Goal: Transaction & Acquisition: Book appointment/travel/reservation

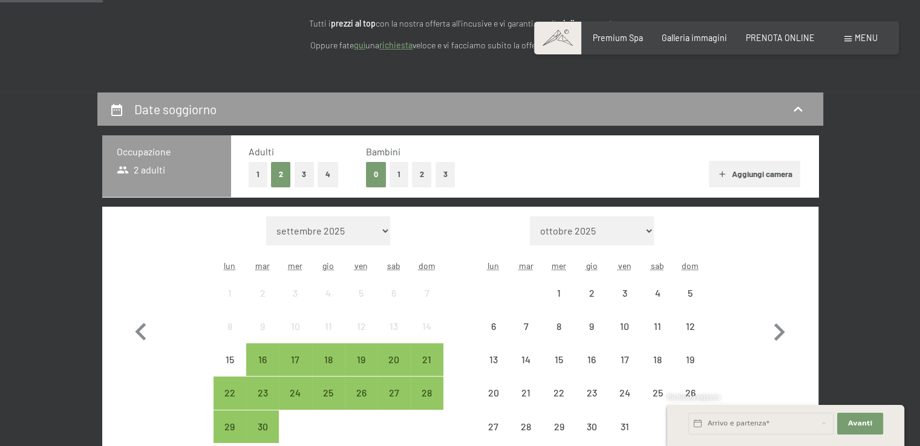
scroll to position [242, 0]
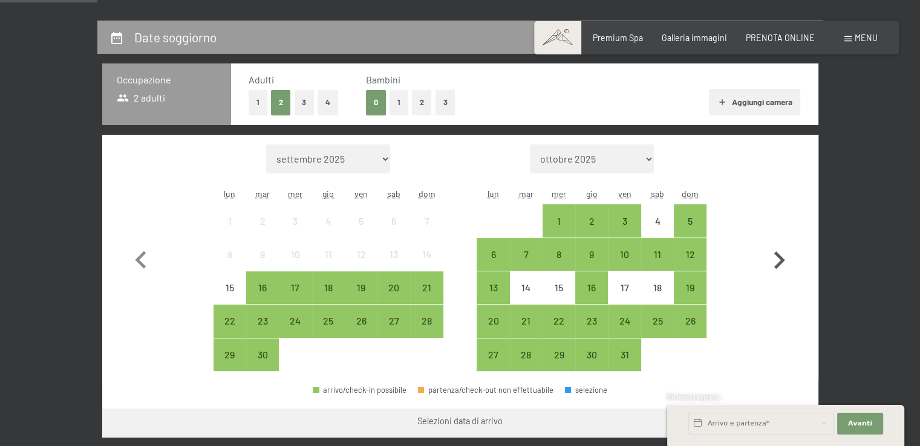
click at [775, 255] on icon "button" at bounding box center [778, 260] width 35 height 35
select select "[DATE]"
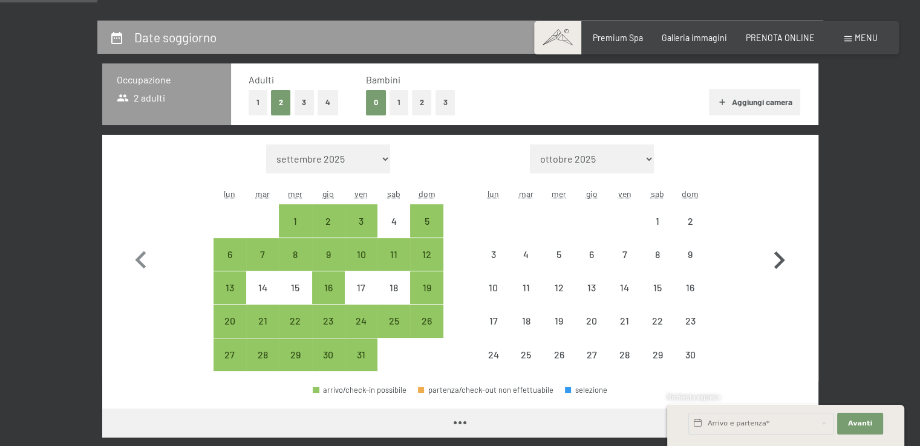
click at [776, 259] on icon "button" at bounding box center [778, 260] width 35 height 35
select select "[DATE]"
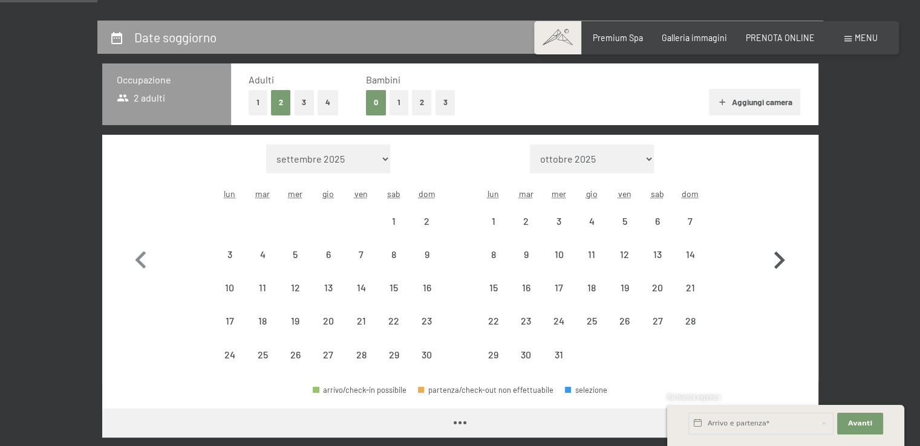
select select "[DATE]"
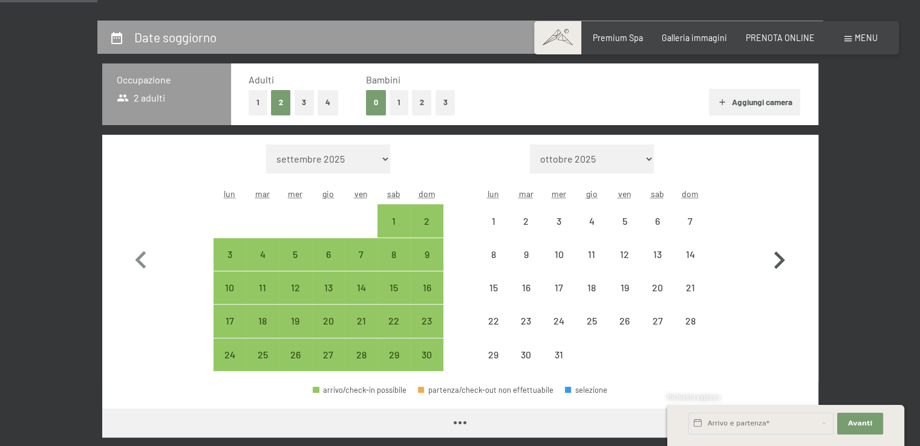
click at [774, 259] on icon "button" at bounding box center [778, 260] width 35 height 35
select select "[DATE]"
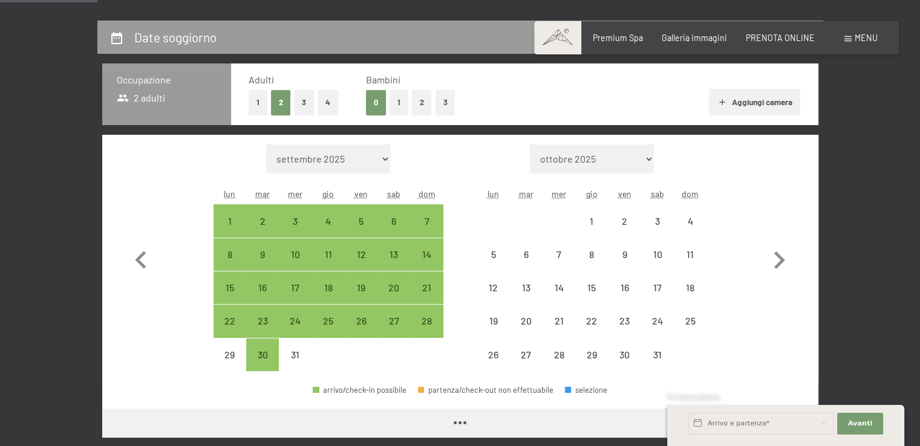
select select "[DATE]"
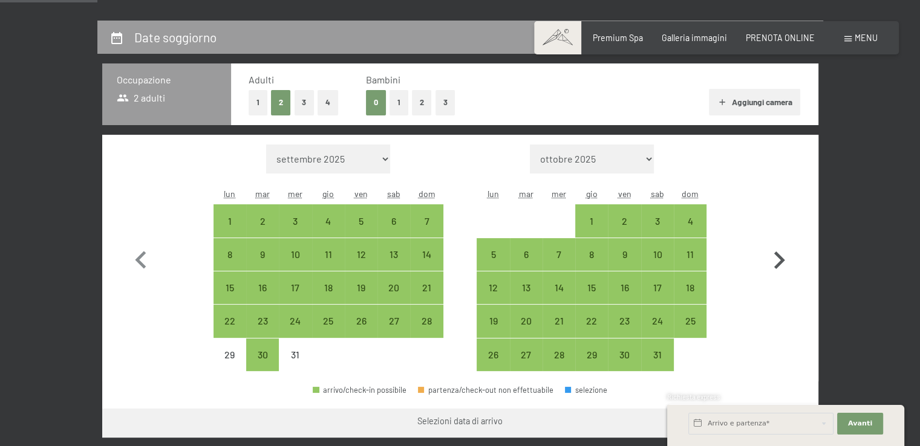
click at [775, 267] on icon "button" at bounding box center [779, 261] width 11 height 18
select select "[DATE]"
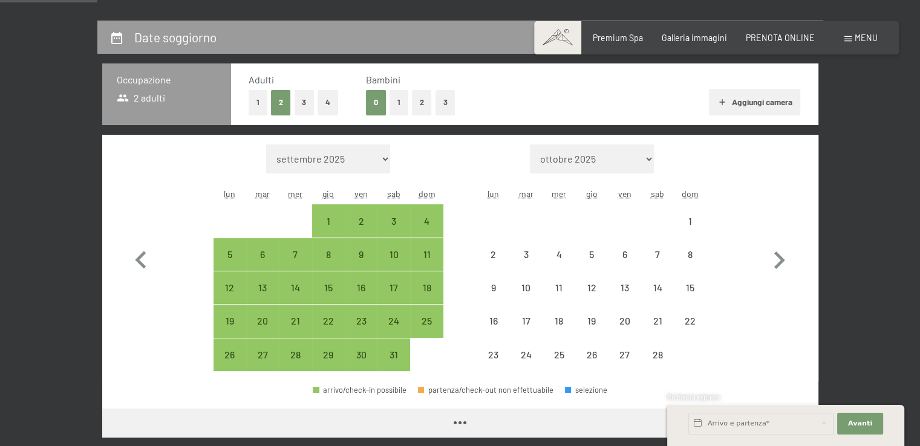
select select "[DATE]"
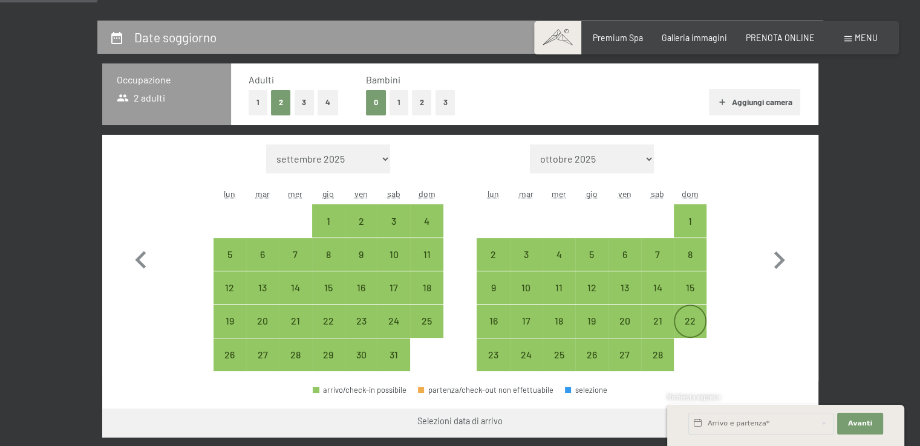
click at [693, 326] on div "22" at bounding box center [690, 331] width 30 height 30
select select "[DATE]"
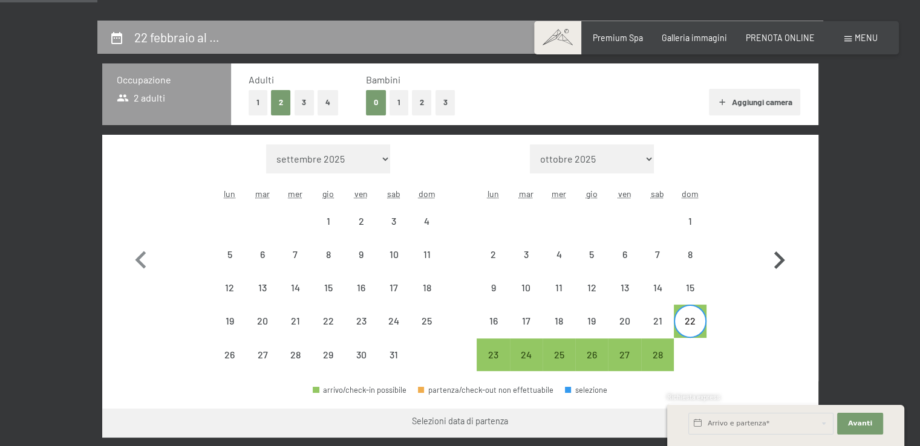
click at [781, 258] on icon "button" at bounding box center [779, 261] width 11 height 18
select select "[DATE]"
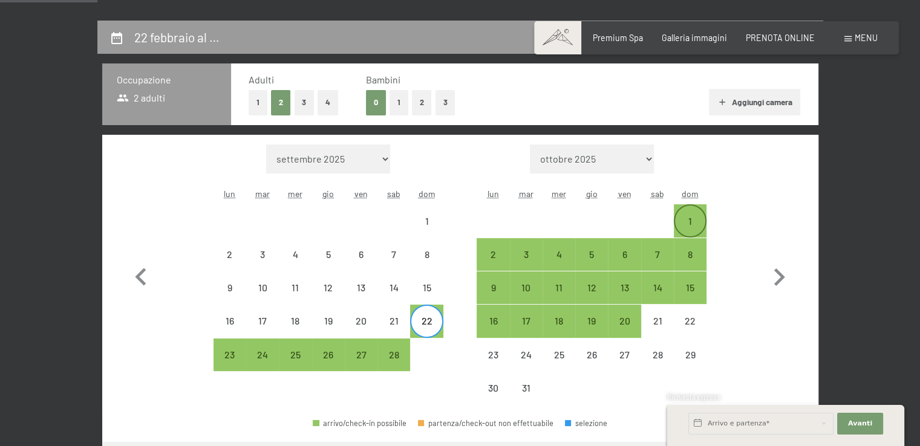
click at [692, 218] on div "1" at bounding box center [690, 231] width 30 height 30
select select "[DATE]"
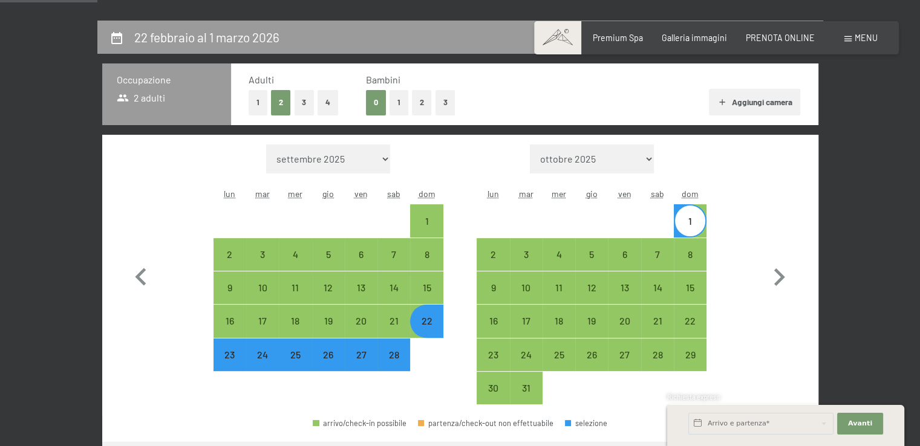
click at [746, 99] on button "Aggiungi camera" at bounding box center [754, 102] width 91 height 27
select select "[DATE]"
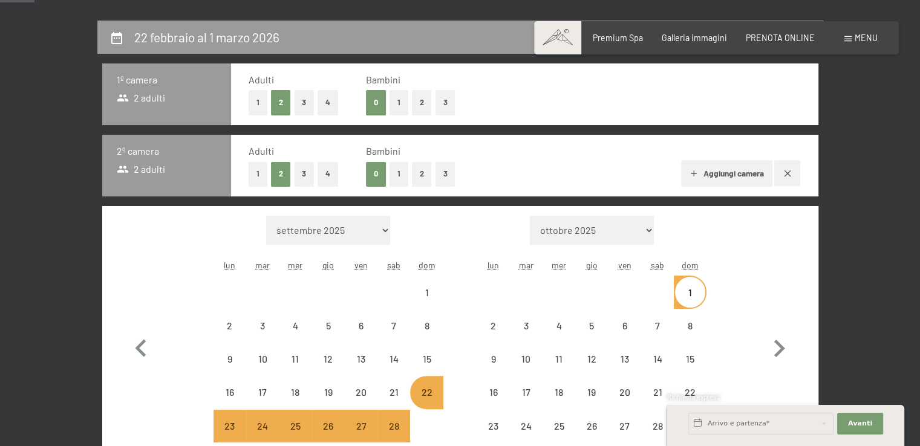
select select "[DATE]"
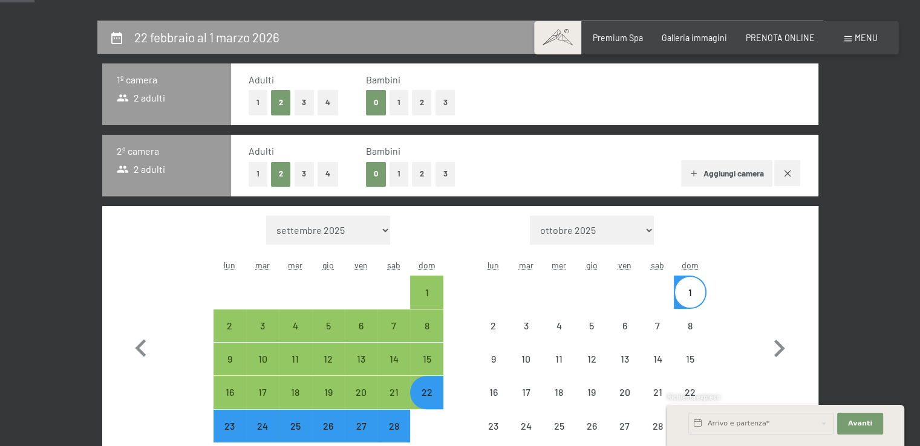
select select "[DATE]"
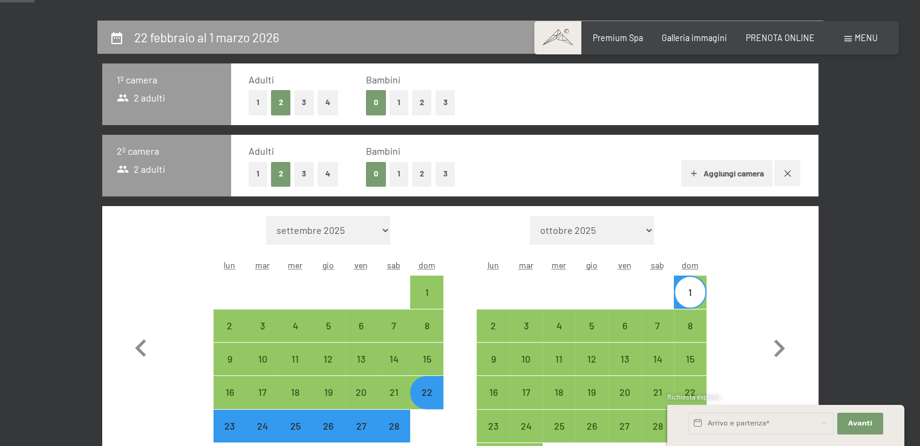
click at [423, 178] on button "2" at bounding box center [422, 174] width 20 height 25
select select "[DATE]"
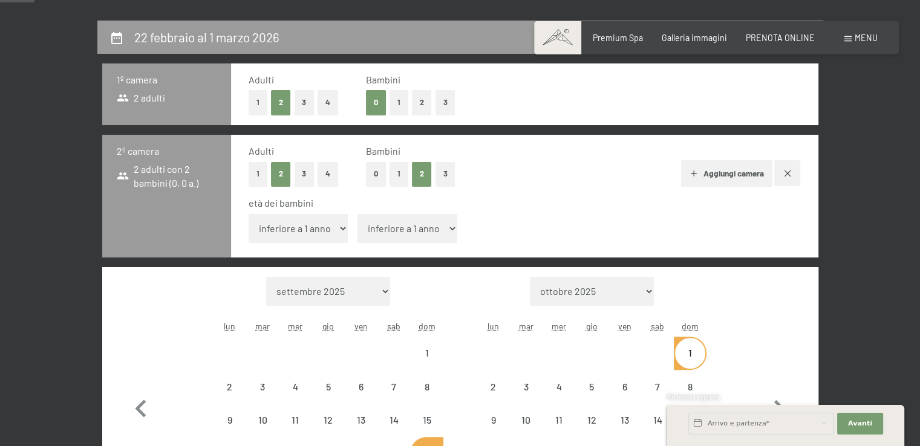
click at [276, 216] on select "inferiore a 1 anno 1 anno 2 anni 3 anni 4 anni 5 anni 6 anni 7 anni 8 anni 9 an…" at bounding box center [299, 228] width 100 height 29
select select "11"
click at [249, 214] on select "inferiore a 1 anno 1 anno 2 anni 3 anni 4 anni 5 anni 6 anni 7 anni 8 anni 9 an…" at bounding box center [299, 228] width 100 height 29
select select "[DATE]"
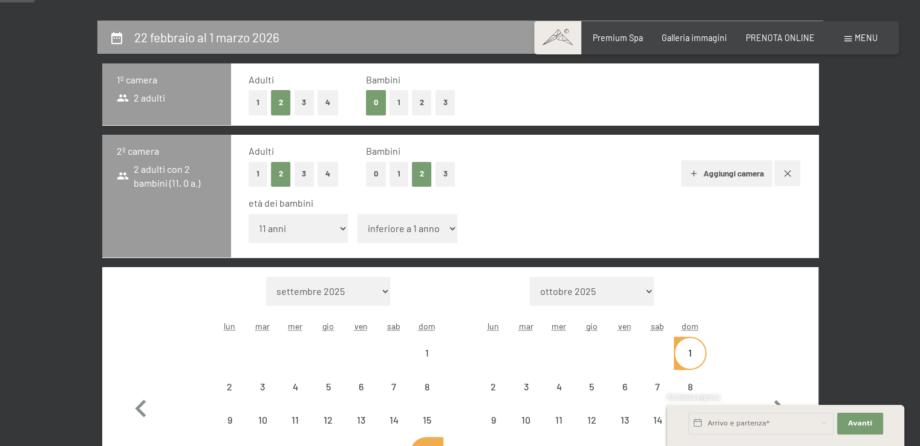
drag, startPoint x: 414, startPoint y: 222, endPoint x: 420, endPoint y: 239, distance: 18.6
click at [414, 222] on select "inferiore a 1 anno 1 anno 2 anni 3 anni 4 anni 5 anni 6 anni 7 anni 8 anni 9 an…" at bounding box center [407, 228] width 100 height 29
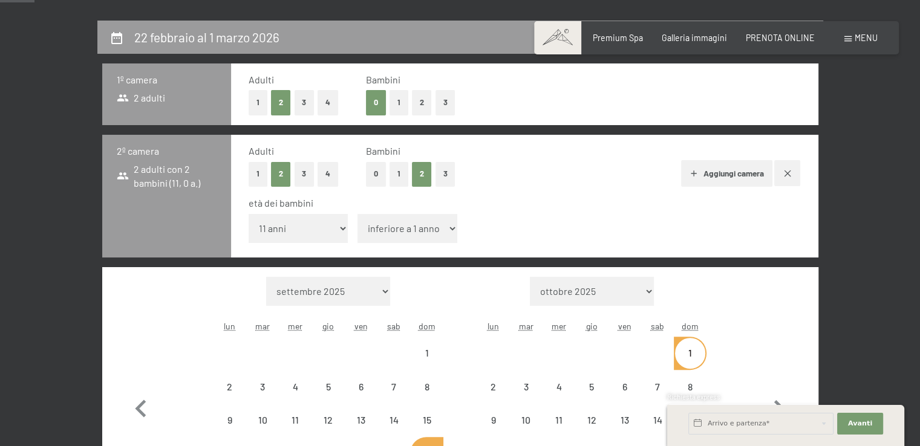
select select "[DATE]"
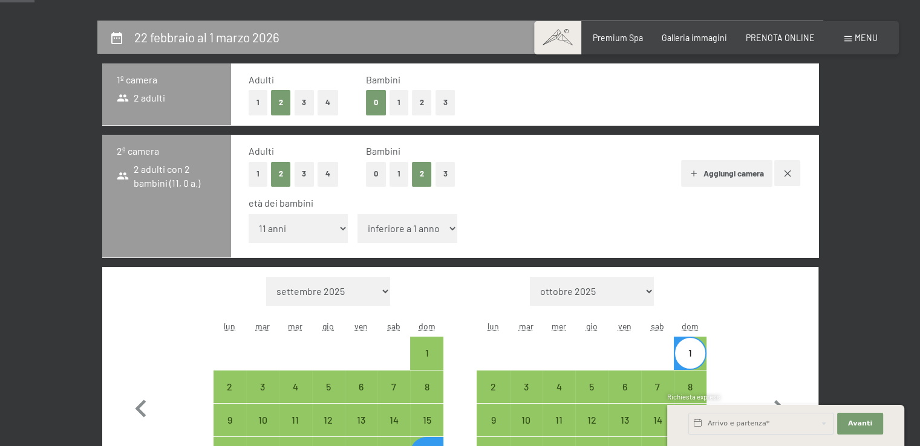
select select "8"
click at [357, 214] on select "inferiore a 1 anno 1 anno 2 anni 3 anni 4 anni 5 anni 6 anni 7 anni 8 anni 9 an…" at bounding box center [407, 228] width 100 height 29
select select "[DATE]"
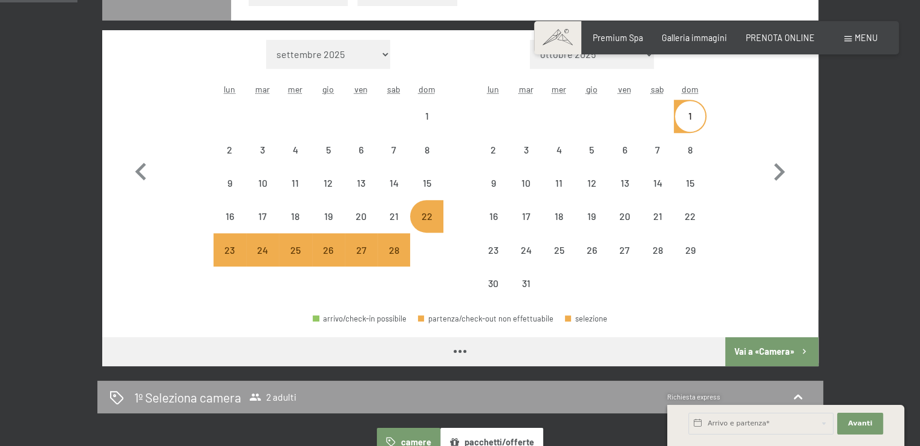
scroll to position [544, 0]
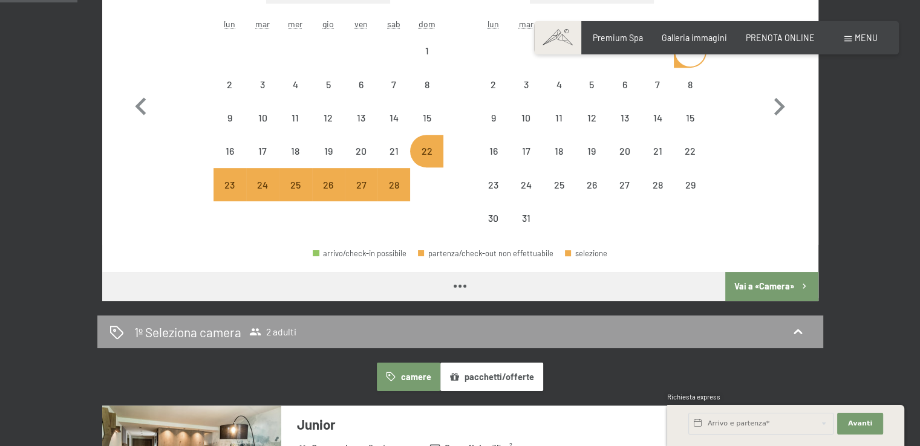
select select "[DATE]"
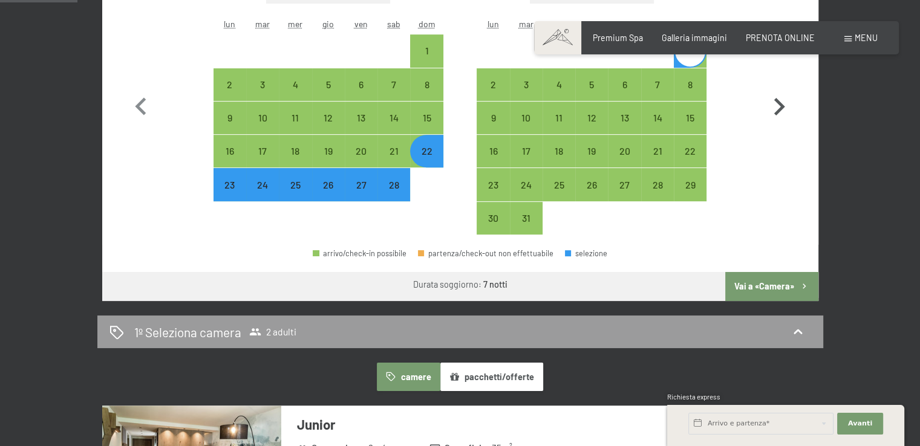
click at [776, 287] on button "Vai a «Camera»" at bounding box center [771, 286] width 93 height 29
select select "[DATE]"
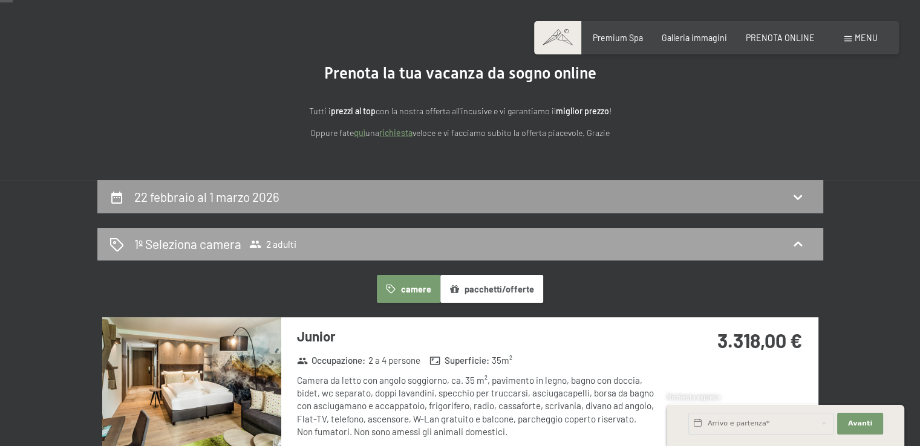
scroll to position [80, 0]
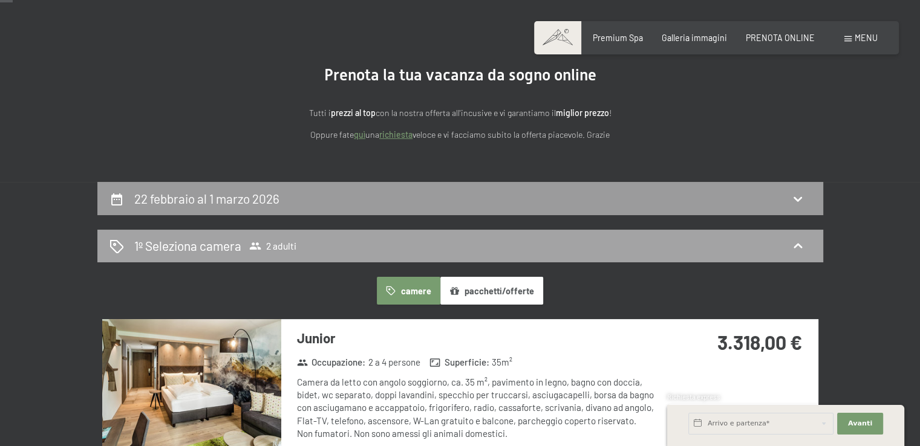
click at [640, 243] on div "1º Seleziona camera 2 adulti" at bounding box center [459, 246] width 701 height 18
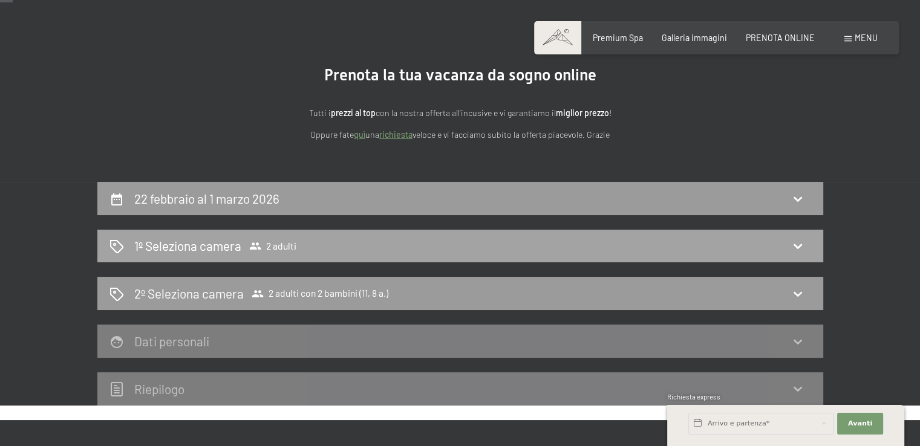
click at [608, 238] on div "1º Seleziona camera 2 adulti" at bounding box center [459, 246] width 701 height 18
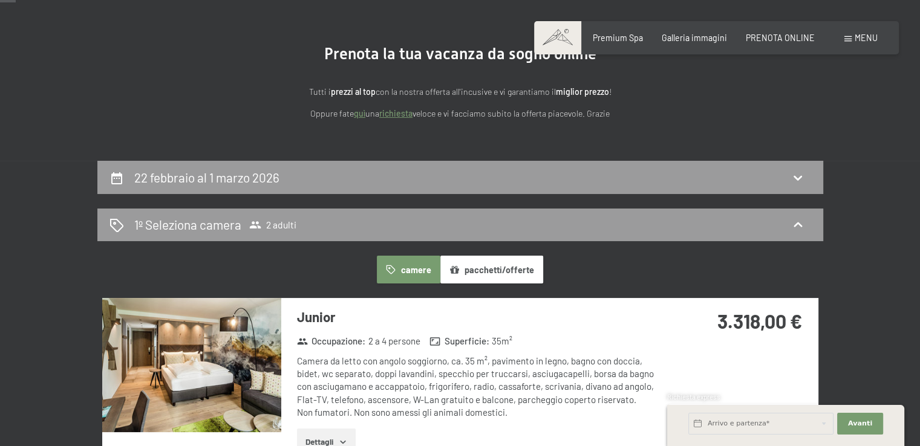
scroll to position [109, 0]
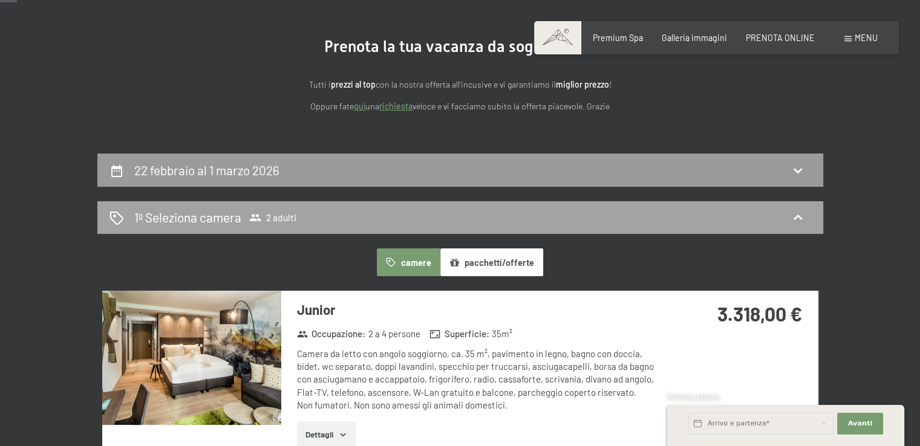
click at [792, 215] on icon at bounding box center [797, 217] width 15 height 15
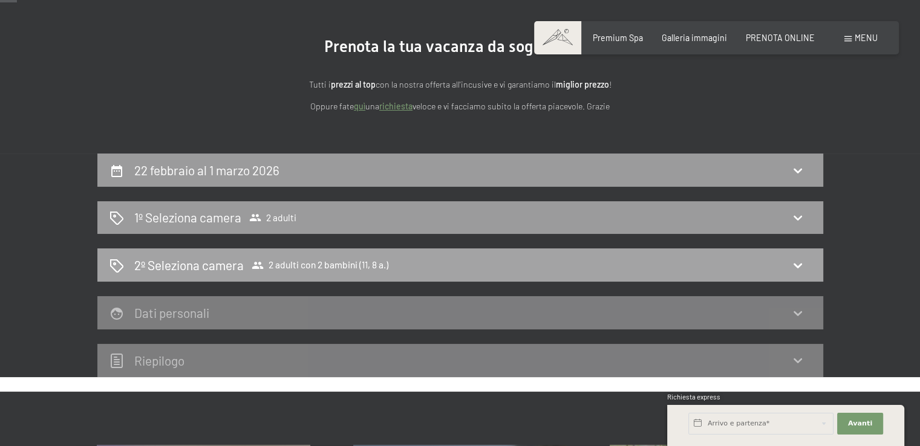
click at [786, 267] on div "2º Seleziona camera 2 adulti con 2 bambini (11, 8 a.)" at bounding box center [459, 265] width 701 height 18
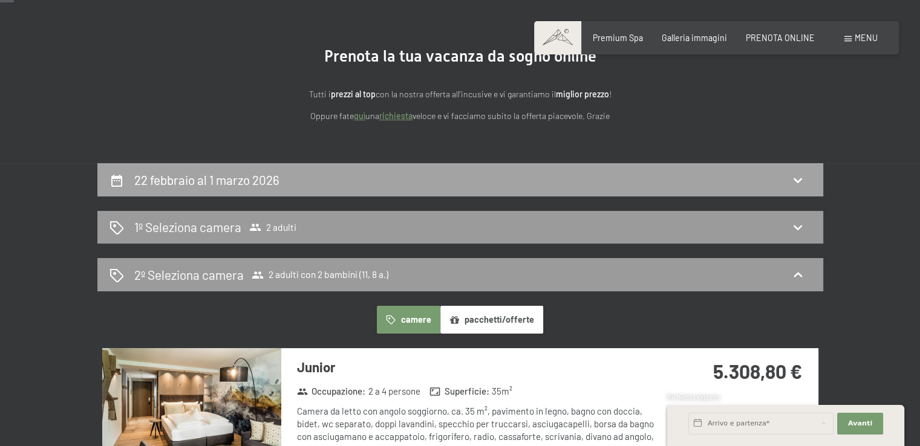
scroll to position [80, 0]
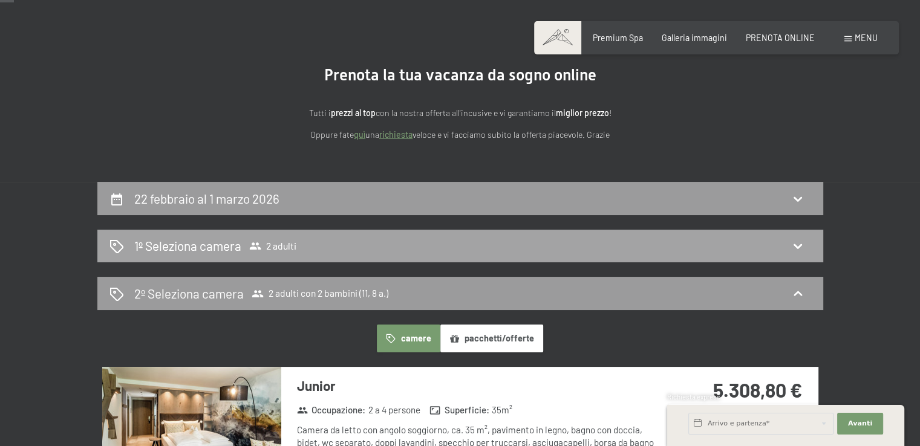
click at [805, 242] on div "1º Seleziona camera 2 adulti" at bounding box center [459, 246] width 701 height 18
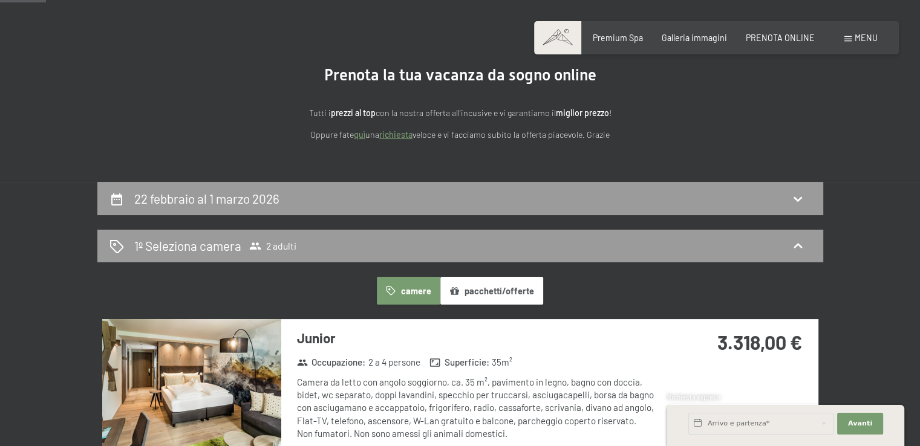
scroll to position [262, 0]
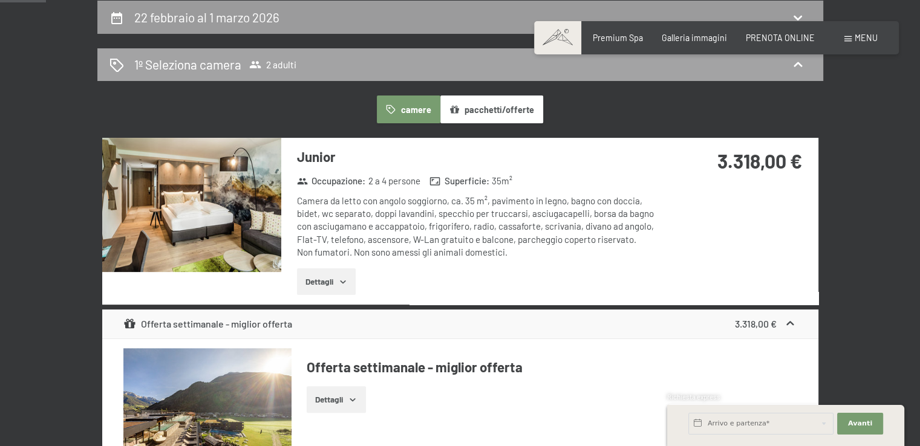
click at [799, 61] on icon at bounding box center [797, 64] width 15 height 15
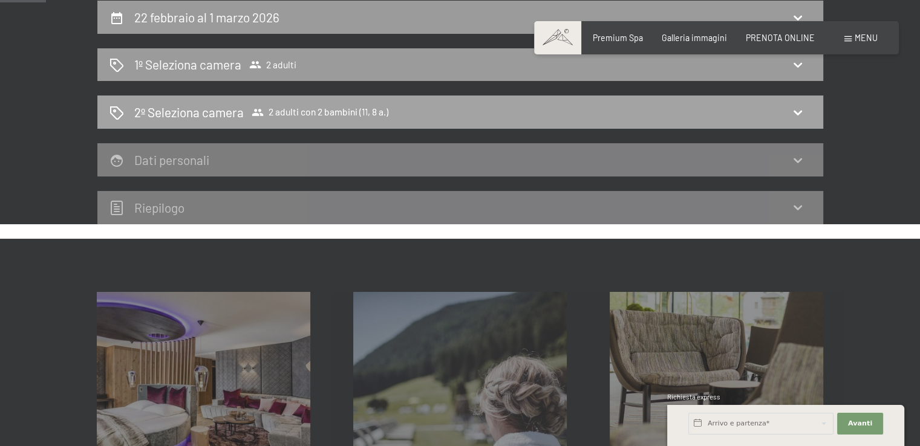
click at [793, 117] on icon at bounding box center [797, 112] width 15 height 15
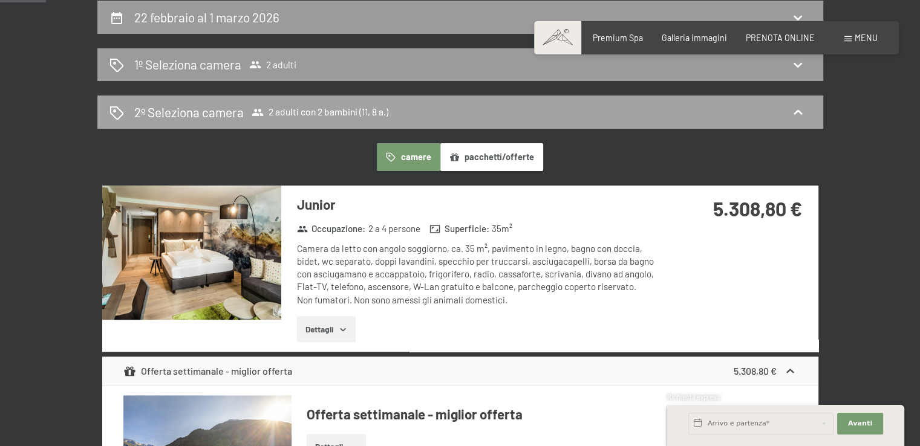
drag, startPoint x: 793, startPoint y: 115, endPoint x: 793, endPoint y: 106, distance: 8.5
click at [795, 114] on icon at bounding box center [797, 112] width 15 height 15
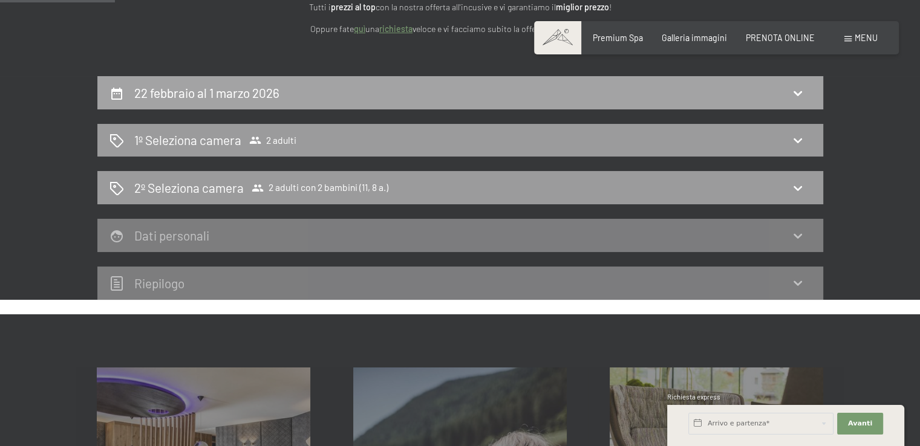
scroll to position [80, 0]
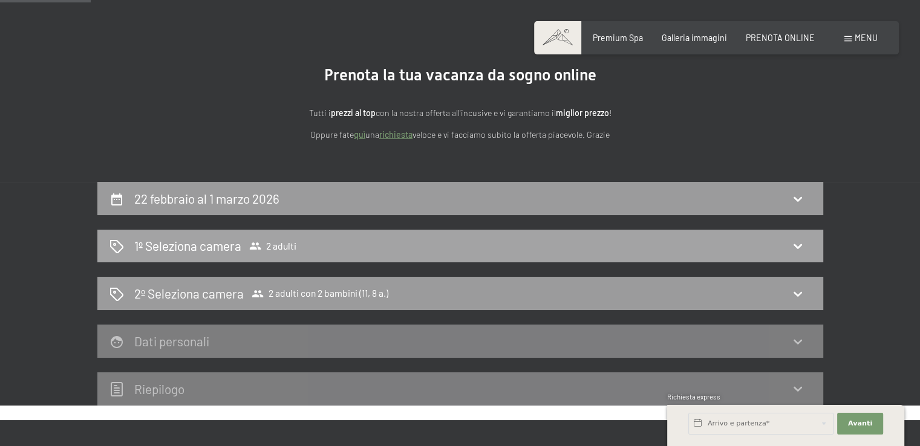
click at [728, 244] on div "1º Seleziona camera 2 adulti" at bounding box center [459, 246] width 701 height 18
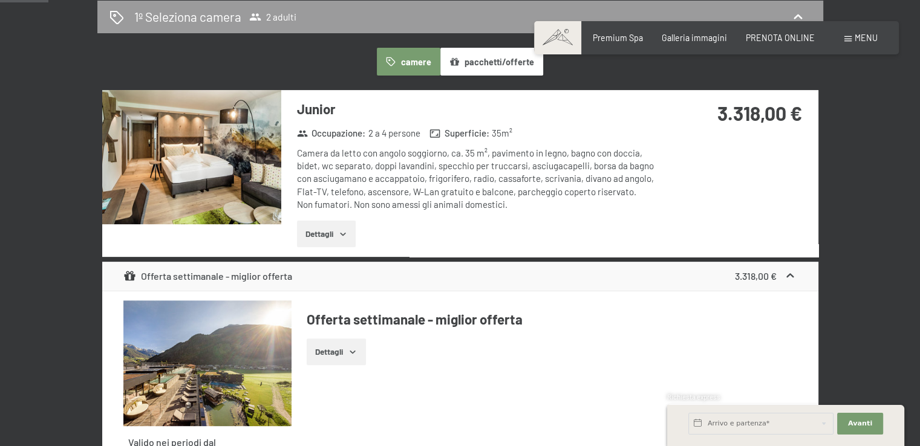
scroll to position [322, 0]
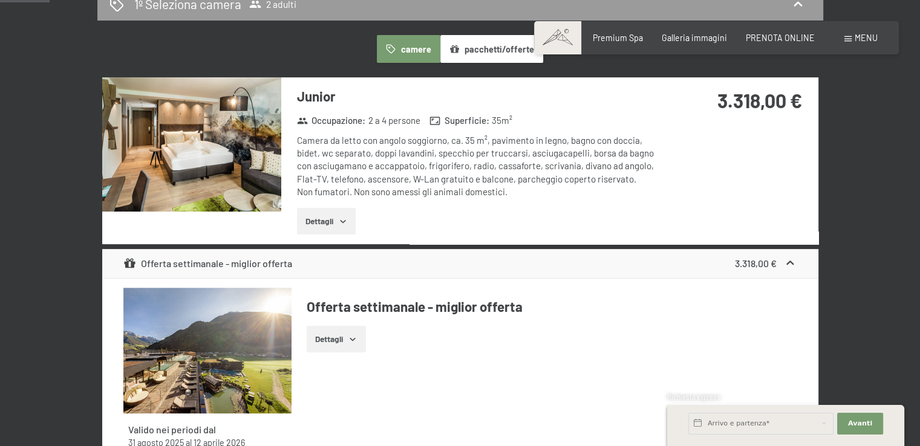
click at [346, 224] on icon "button" at bounding box center [343, 221] width 10 height 10
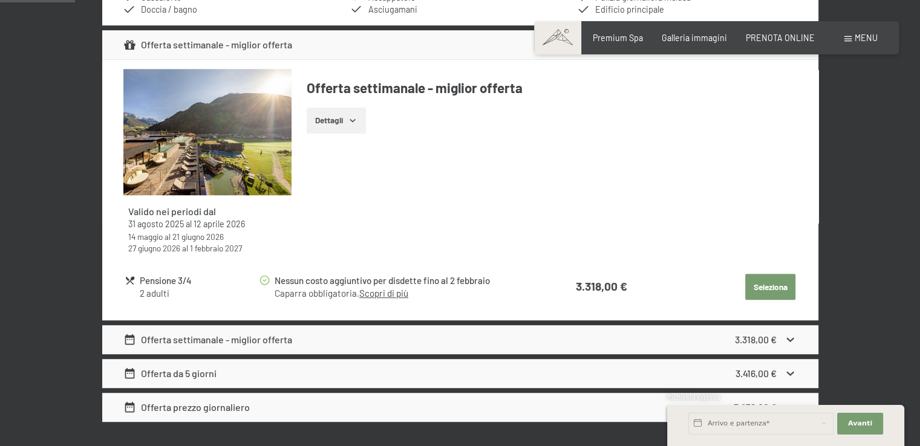
scroll to position [685, 0]
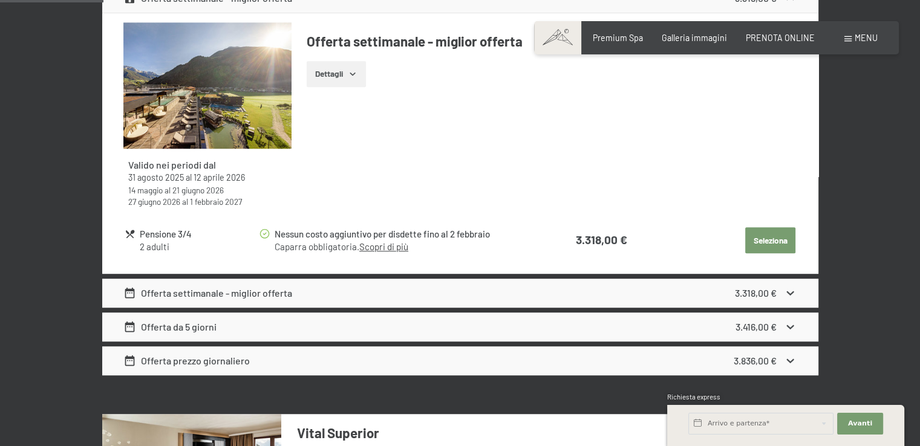
click at [767, 242] on button "Seleziona" at bounding box center [770, 240] width 50 height 27
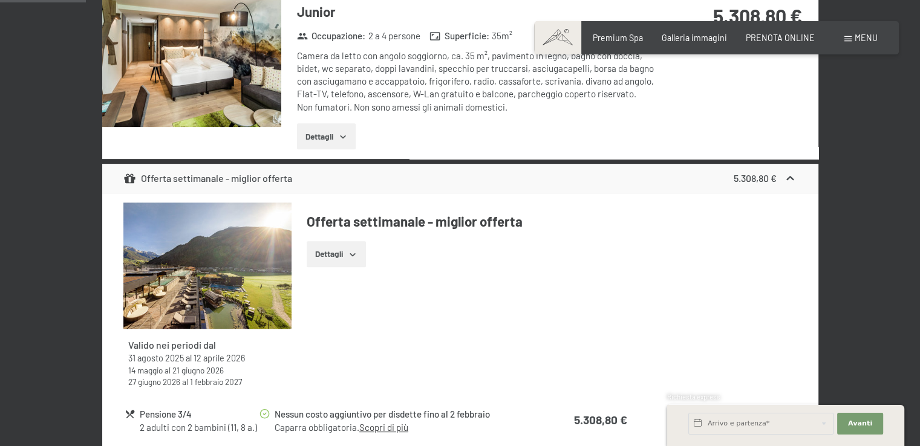
scroll to position [504, 0]
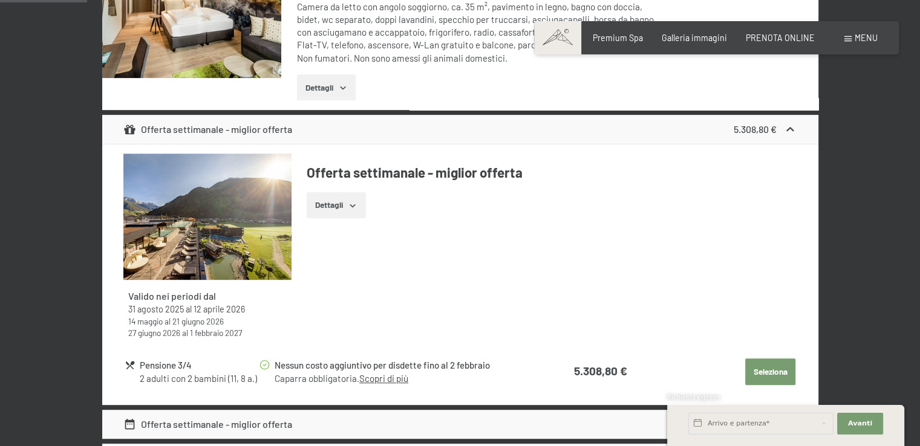
click at [762, 371] on button "Seleziona" at bounding box center [770, 372] width 50 height 27
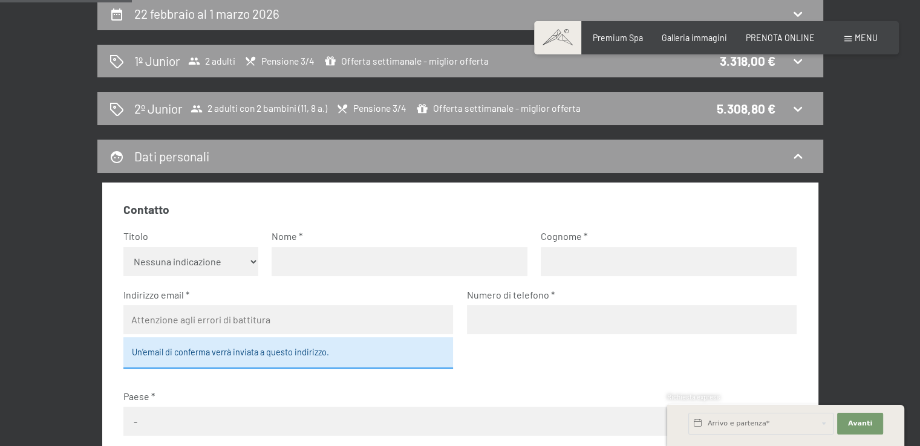
scroll to position [201, 0]
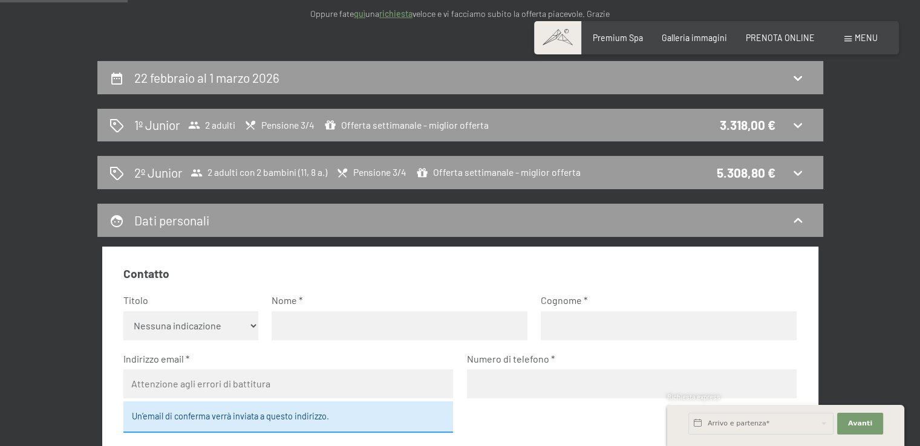
click at [564, 180] on span "2º Junior 2 adulti con 2 bambini (11, 8 a.) Pensione 3/4 Offerta settimanale - …" at bounding box center [357, 173] width 446 height 18
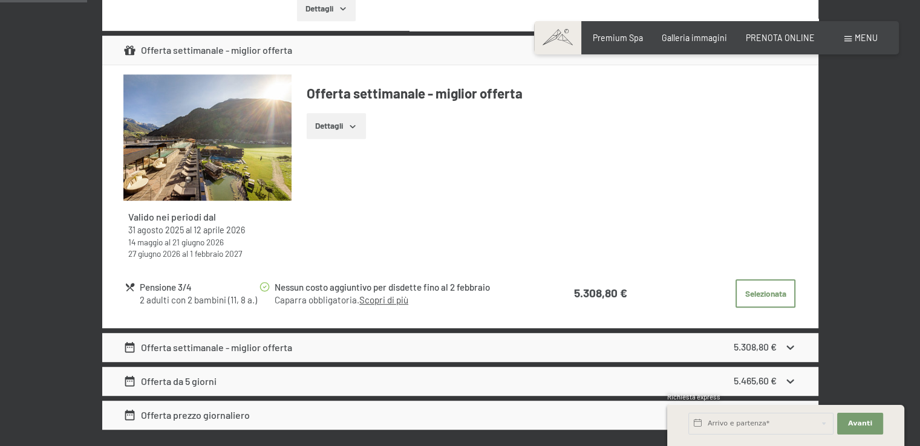
scroll to position [685, 0]
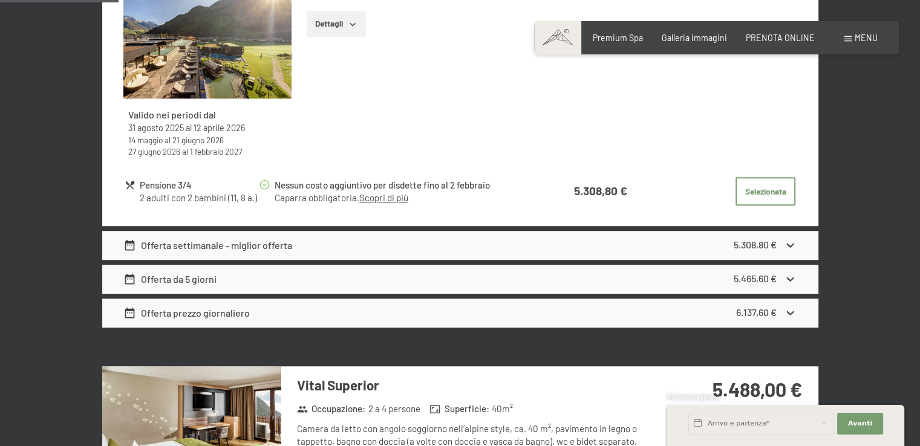
click at [127, 181] on icon at bounding box center [130, 185] width 11 height 11
drag, startPoint x: 127, startPoint y: 181, endPoint x: 157, endPoint y: 183, distance: 29.7
click at [129, 182] on icon at bounding box center [130, 185] width 11 height 11
click at [267, 185] on icon at bounding box center [264, 185] width 11 height 11
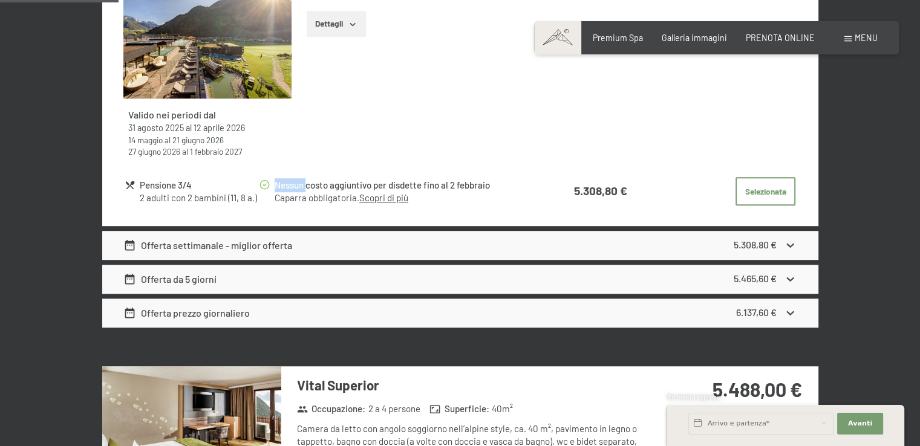
click at [392, 195] on link "Scopri di più" at bounding box center [383, 197] width 49 height 11
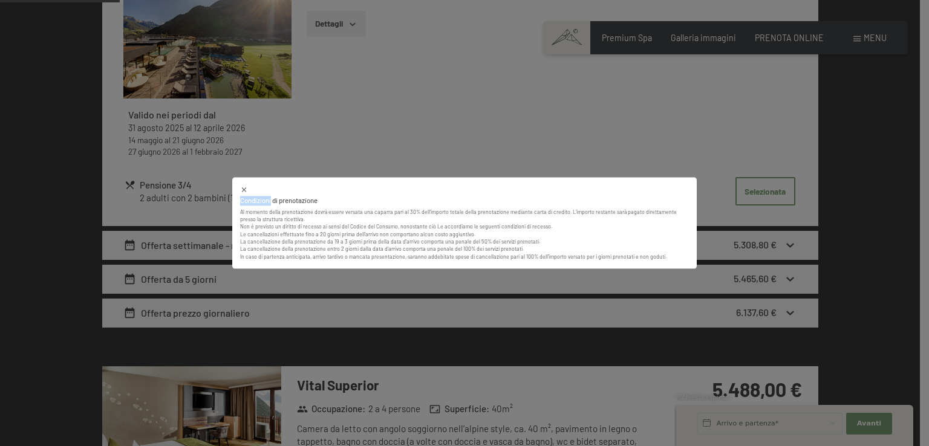
click at [305, 112] on div "Condizioni di prenotazione Al momento della prenotazione dovrà essere versata u…" at bounding box center [464, 223] width 929 height 446
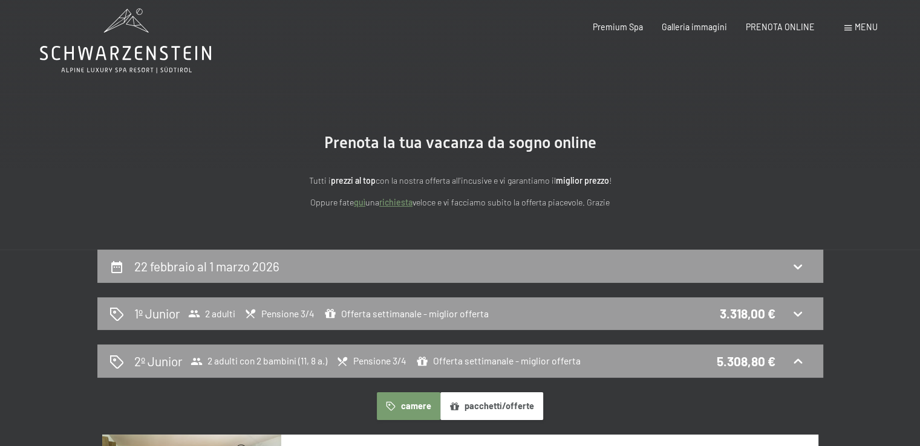
scroll to position [0, 0]
